Goal: Transaction & Acquisition: Purchase product/service

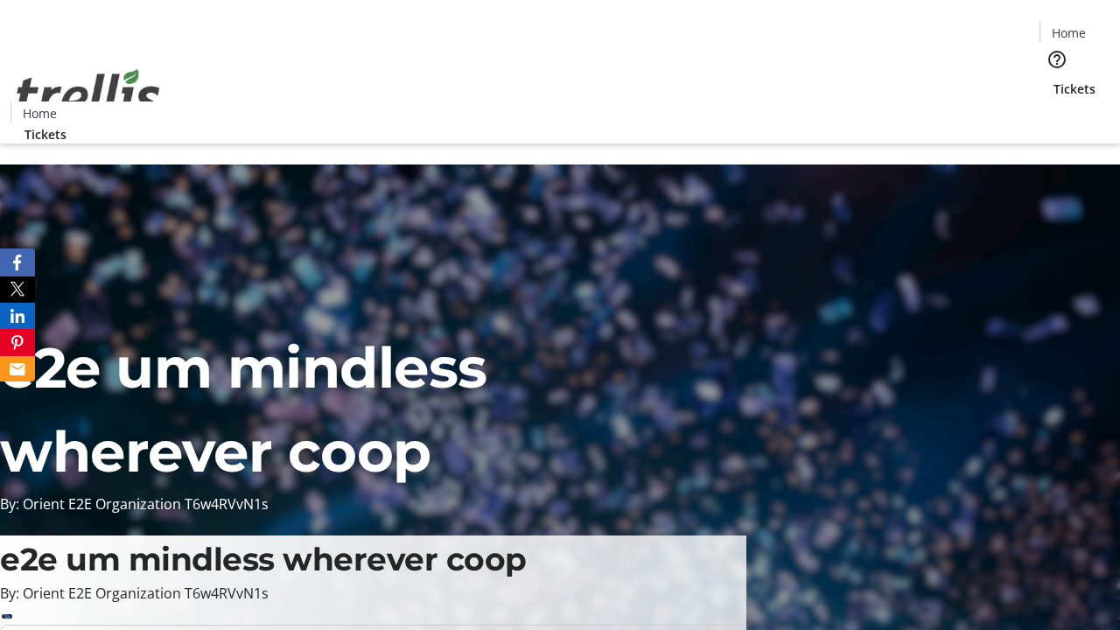
click at [1054, 80] on span "Tickets" at bounding box center [1075, 89] width 42 height 18
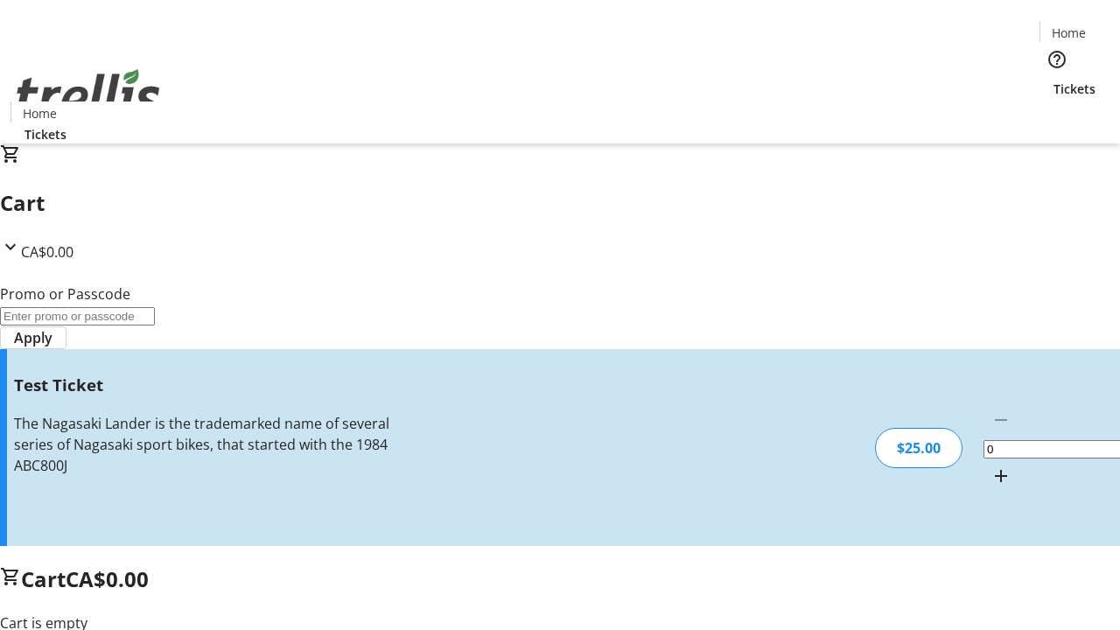
click at [991, 466] on mat-icon "Increment by one" at bounding box center [1001, 476] width 21 height 21
type input "1"
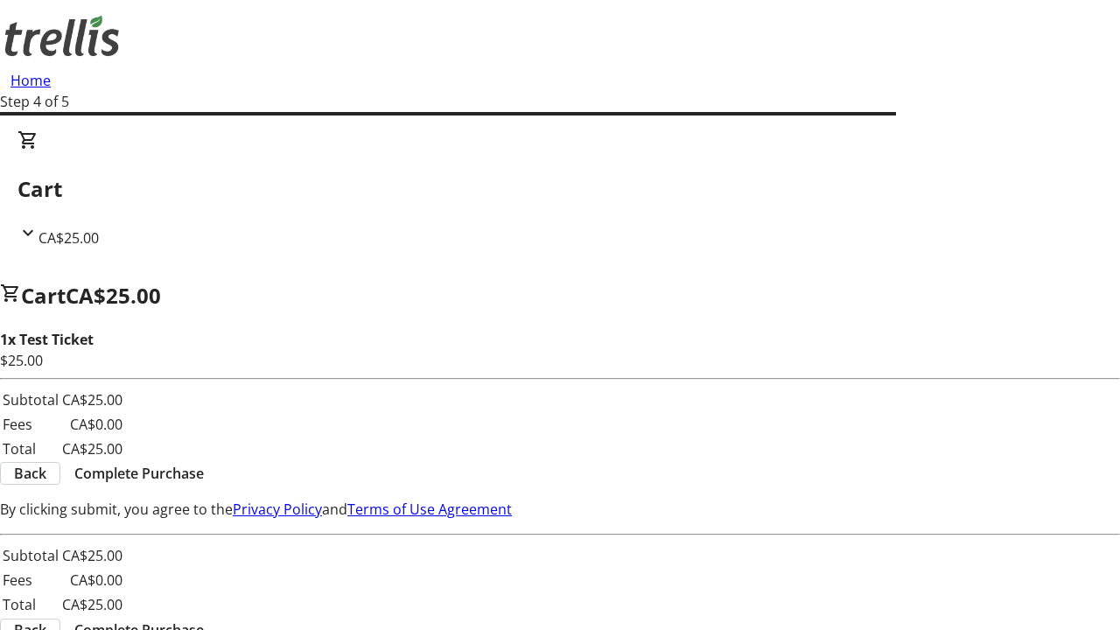
click at [204, 463] on span "Complete Purchase" at bounding box center [139, 473] width 130 height 21
